Goal: Task Accomplishment & Management: Manage account settings

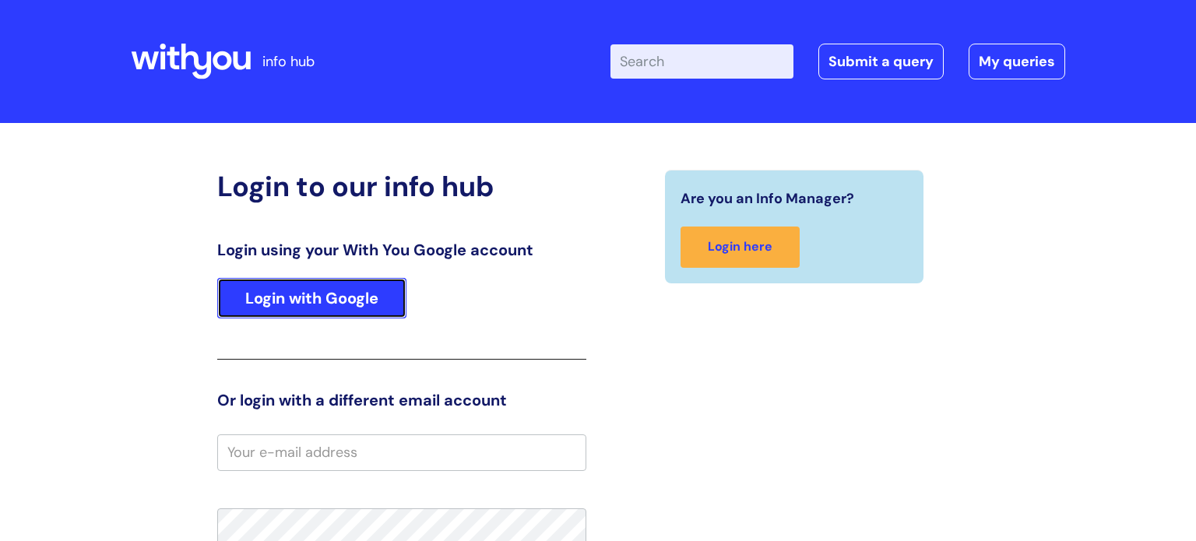
click at [347, 288] on link "Login with Google" at bounding box center [311, 298] width 189 height 41
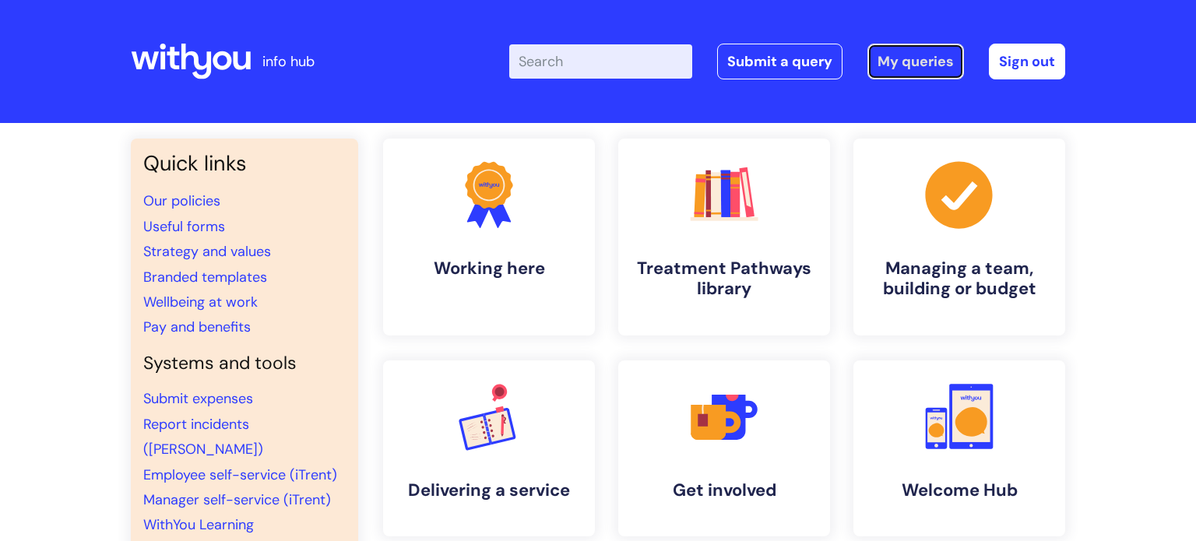
click at [925, 69] on link "My queries" at bounding box center [916, 62] width 97 height 36
